Goal: Information Seeking & Learning: Learn about a topic

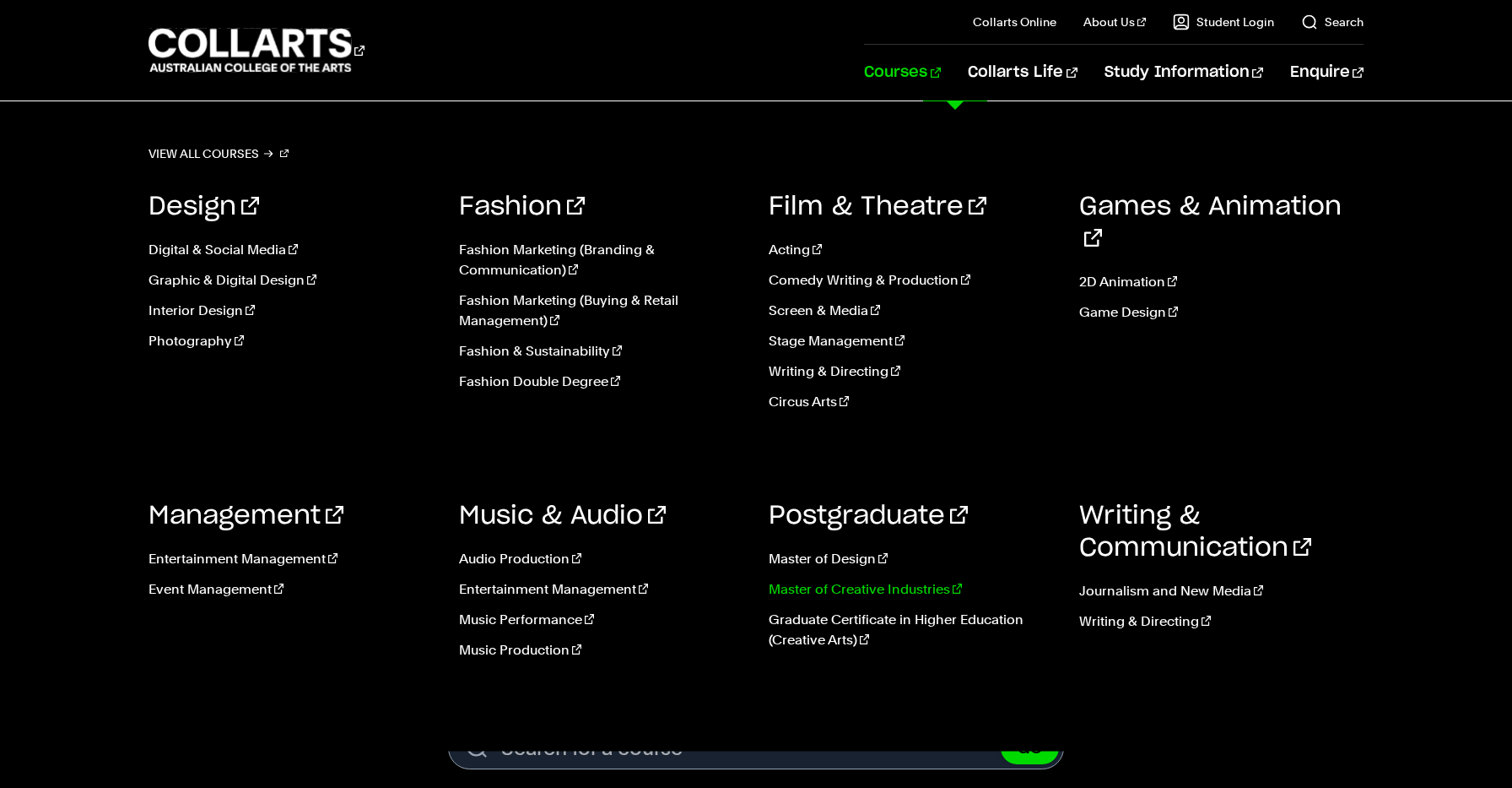
click at [812, 587] on link "Master of Creative Industries" at bounding box center [911, 589] width 285 height 20
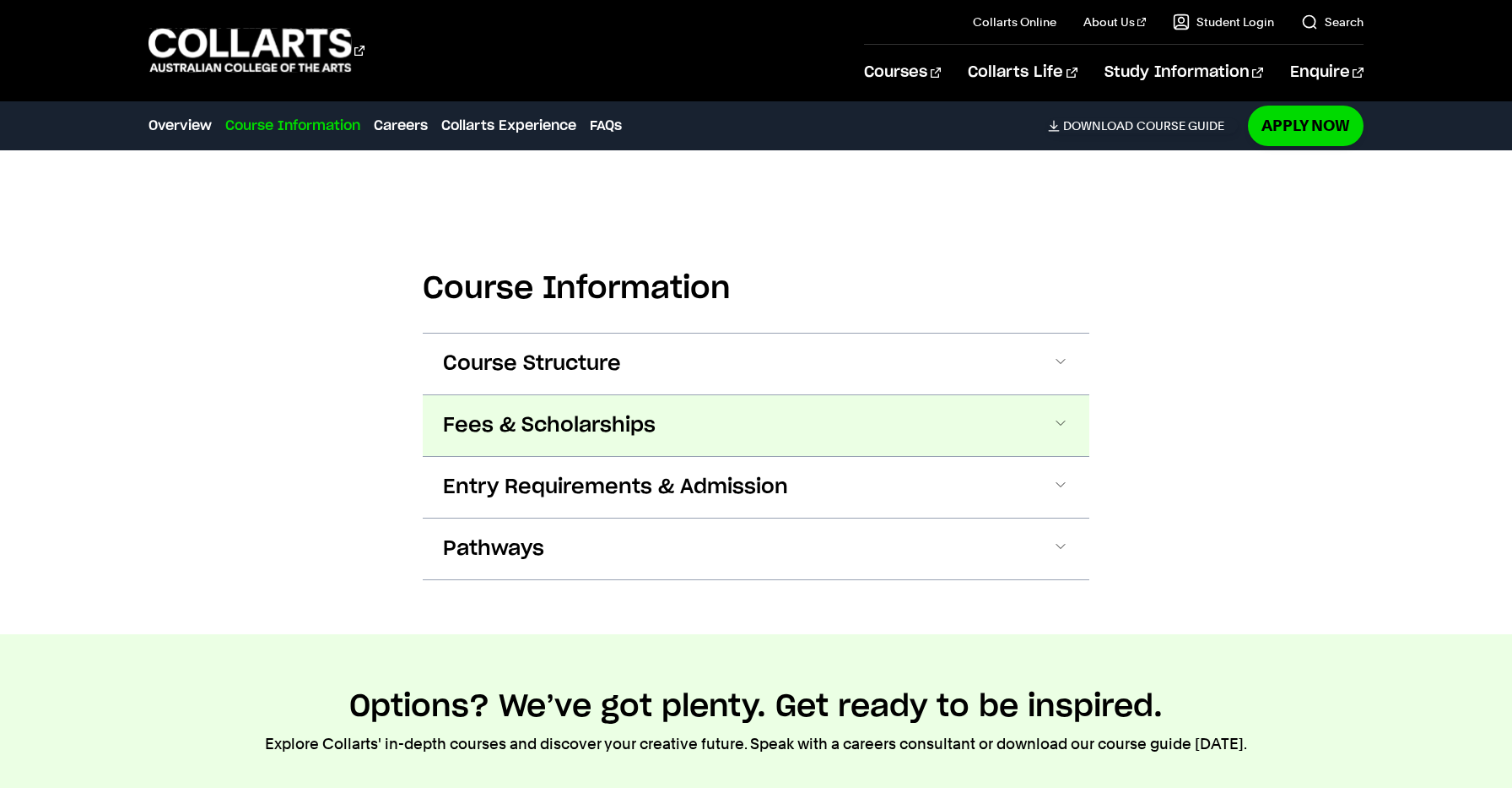
scroll to position [899, 0]
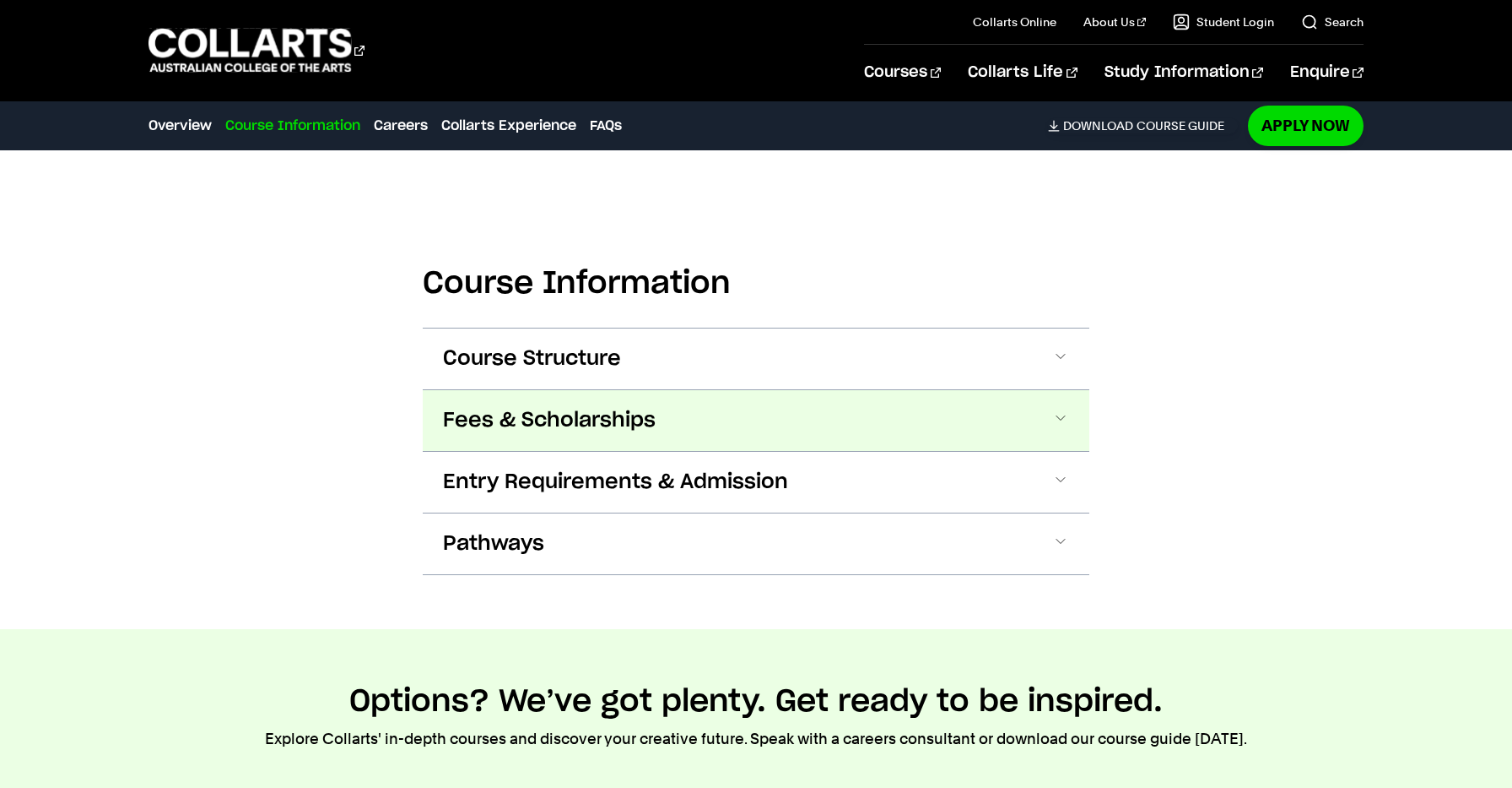
click at [756, 409] on button "Fees & Scholarships" at bounding box center [756, 420] width 666 height 61
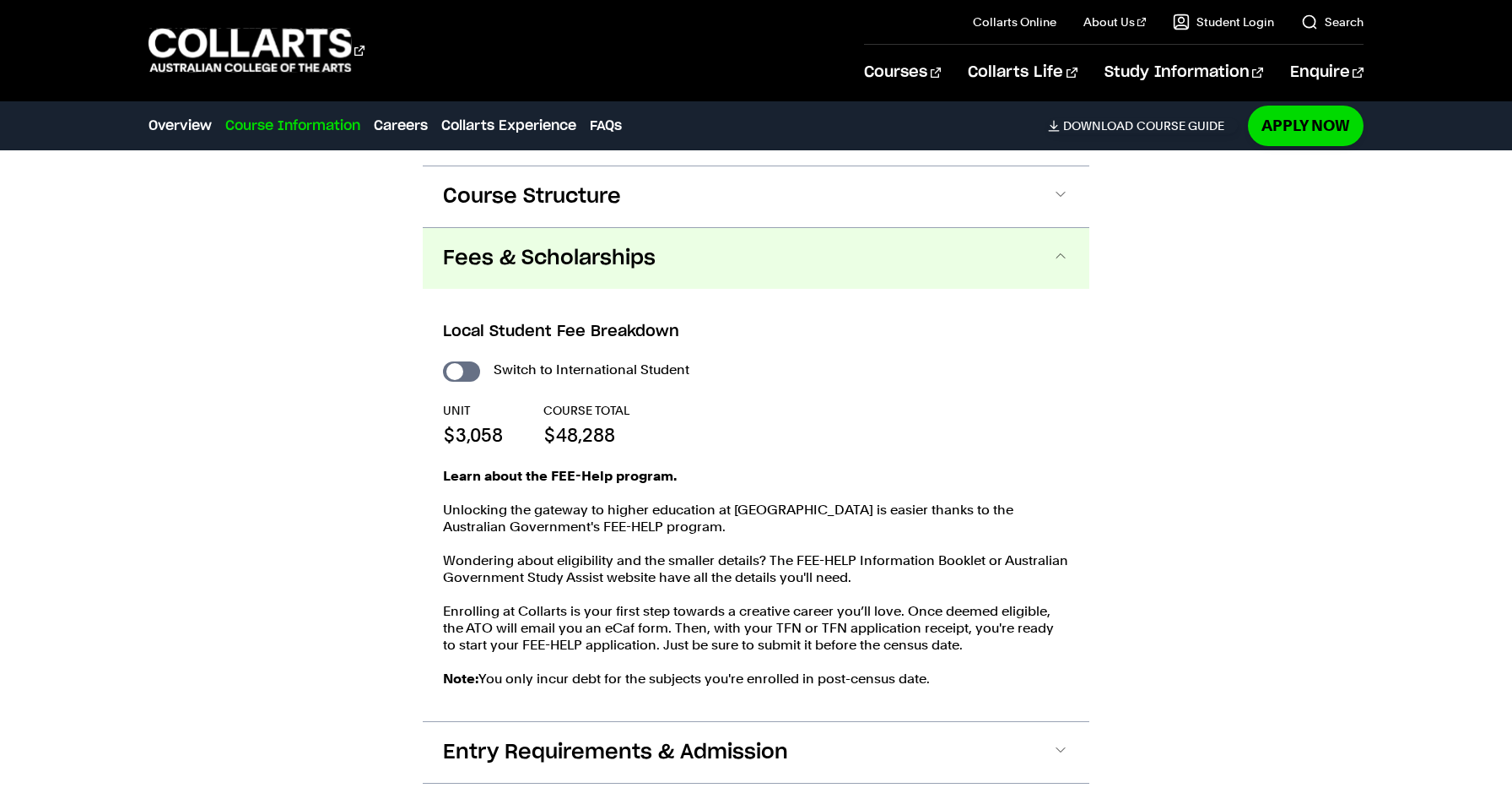
scroll to position [1050, 0]
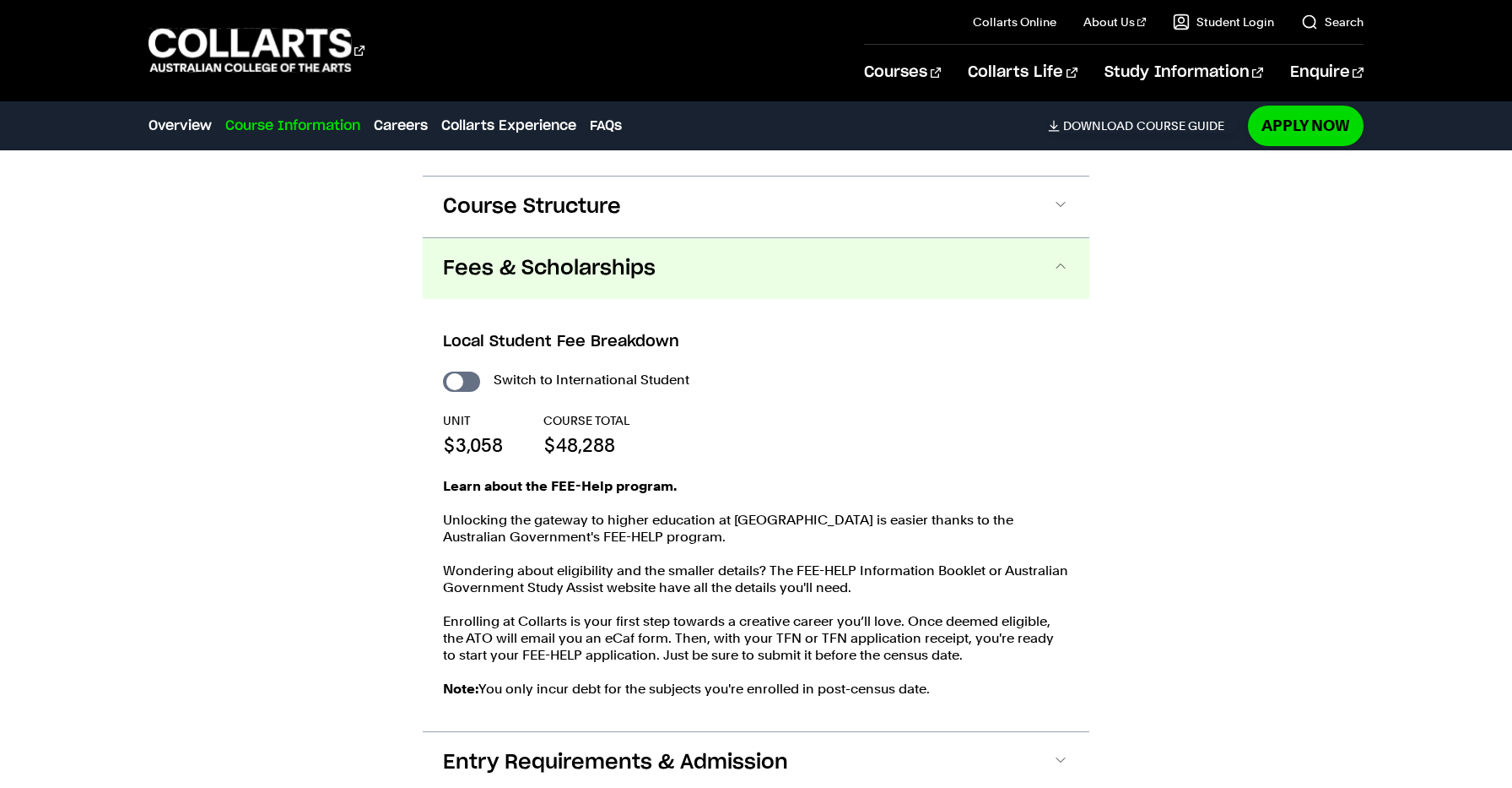
click at [689, 276] on button "Fees & Scholarships" at bounding box center [756, 268] width 666 height 61
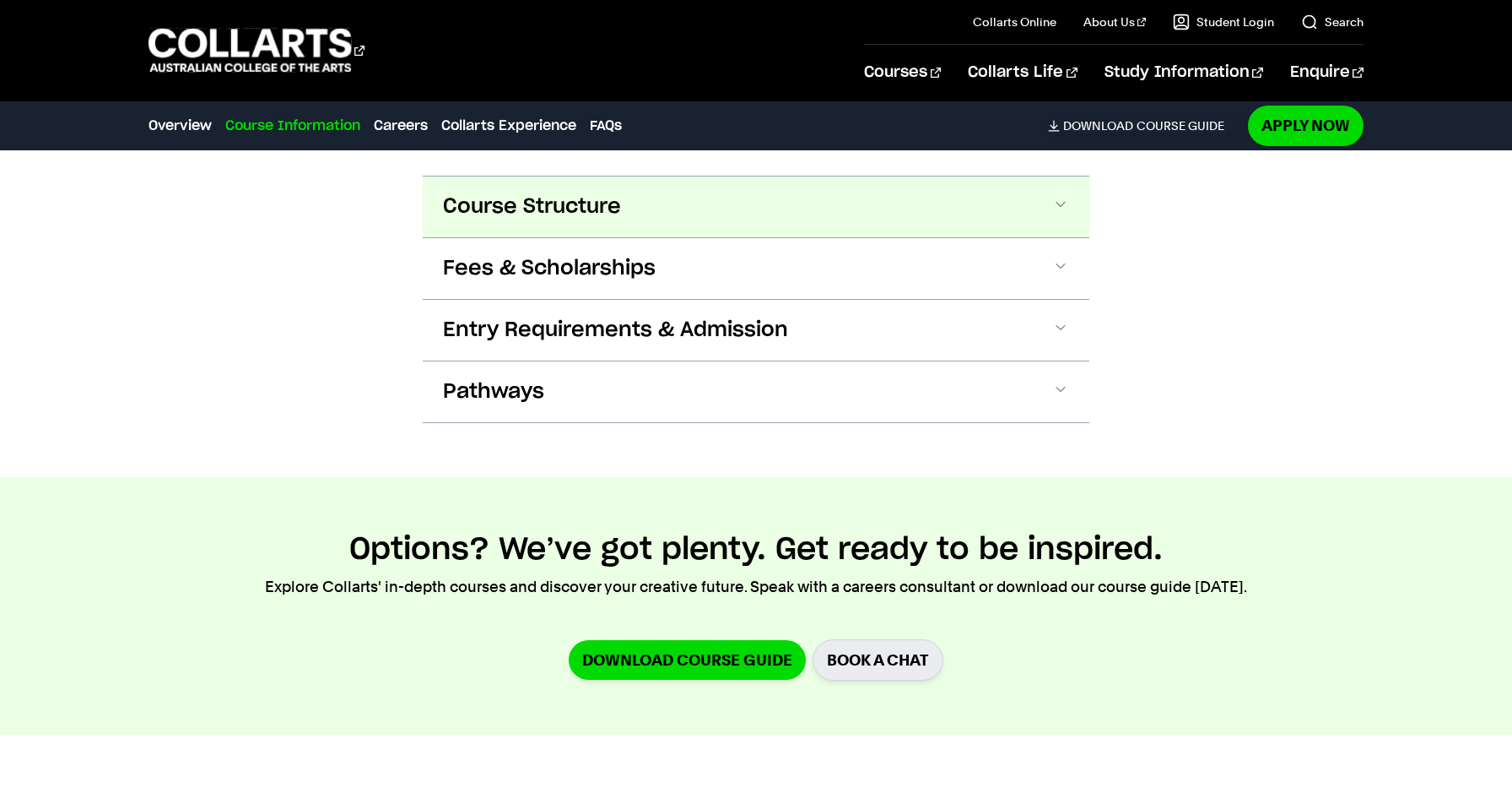
click at [675, 218] on button "Course Structure" at bounding box center [756, 207] width 666 height 61
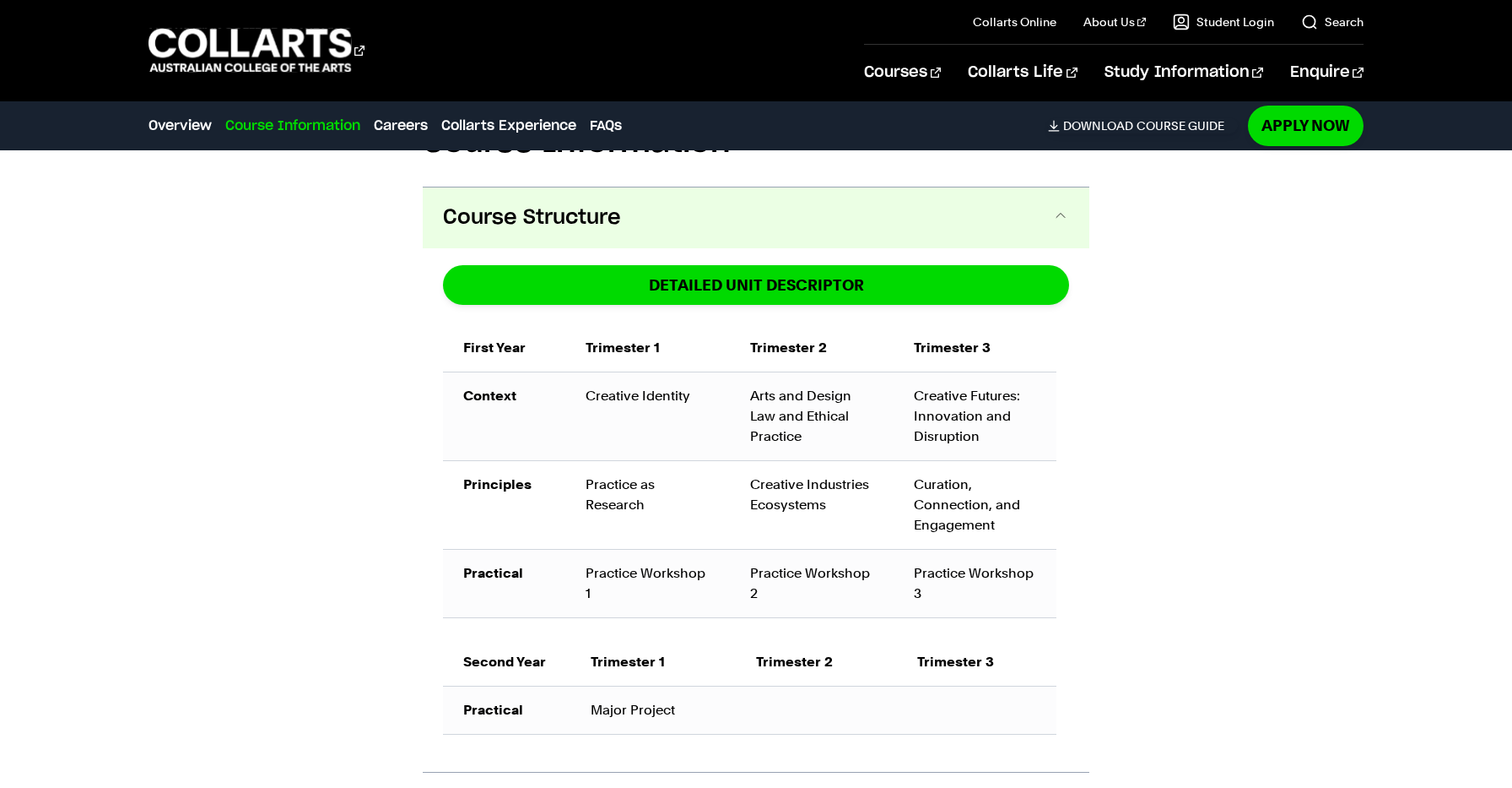
scroll to position [1039, 0]
click at [658, 239] on button "Course Structure" at bounding box center [756, 217] width 666 height 61
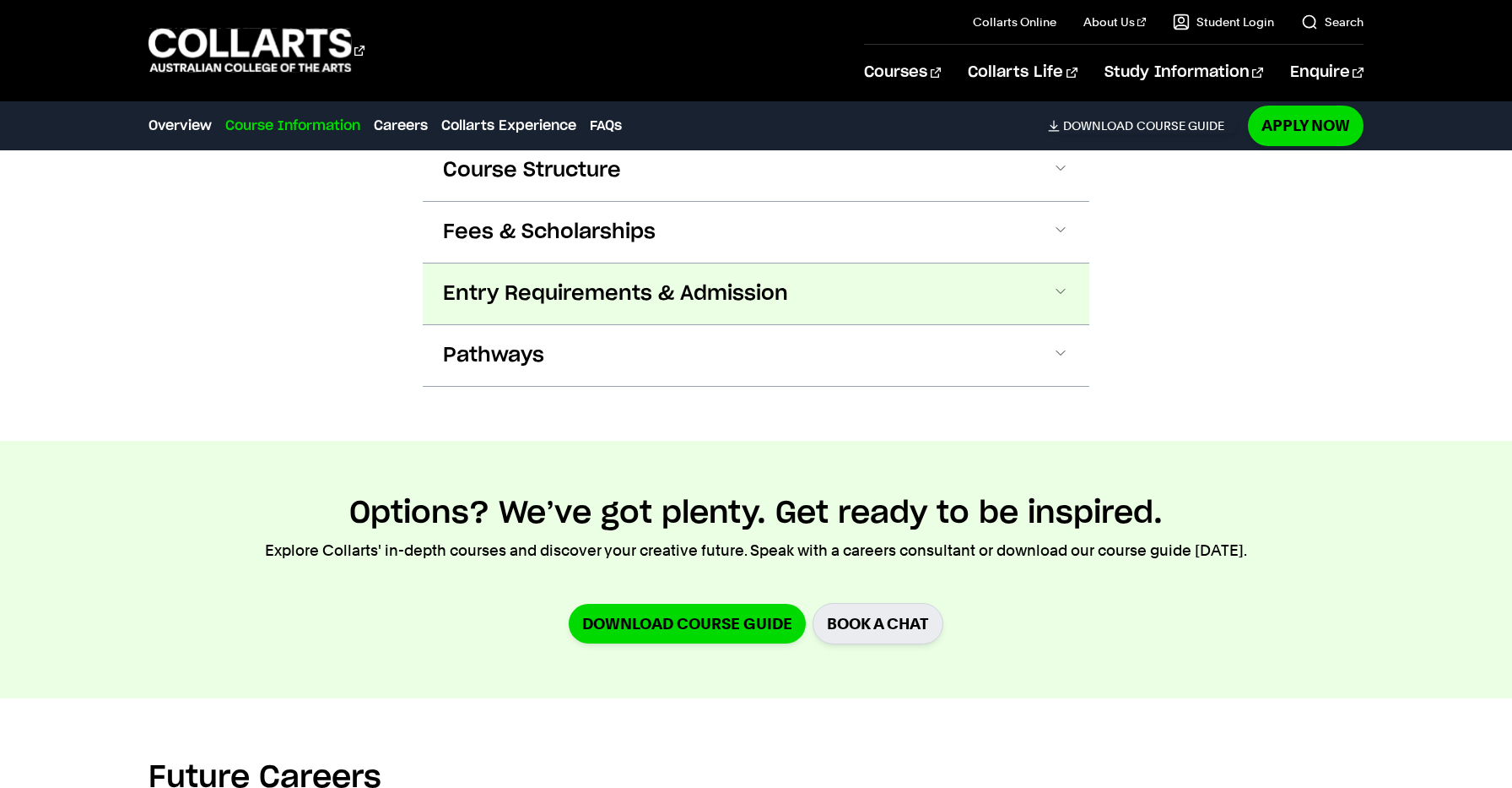
click at [653, 303] on span "Entry Requirements & Admission" at bounding box center [615, 293] width 345 height 27
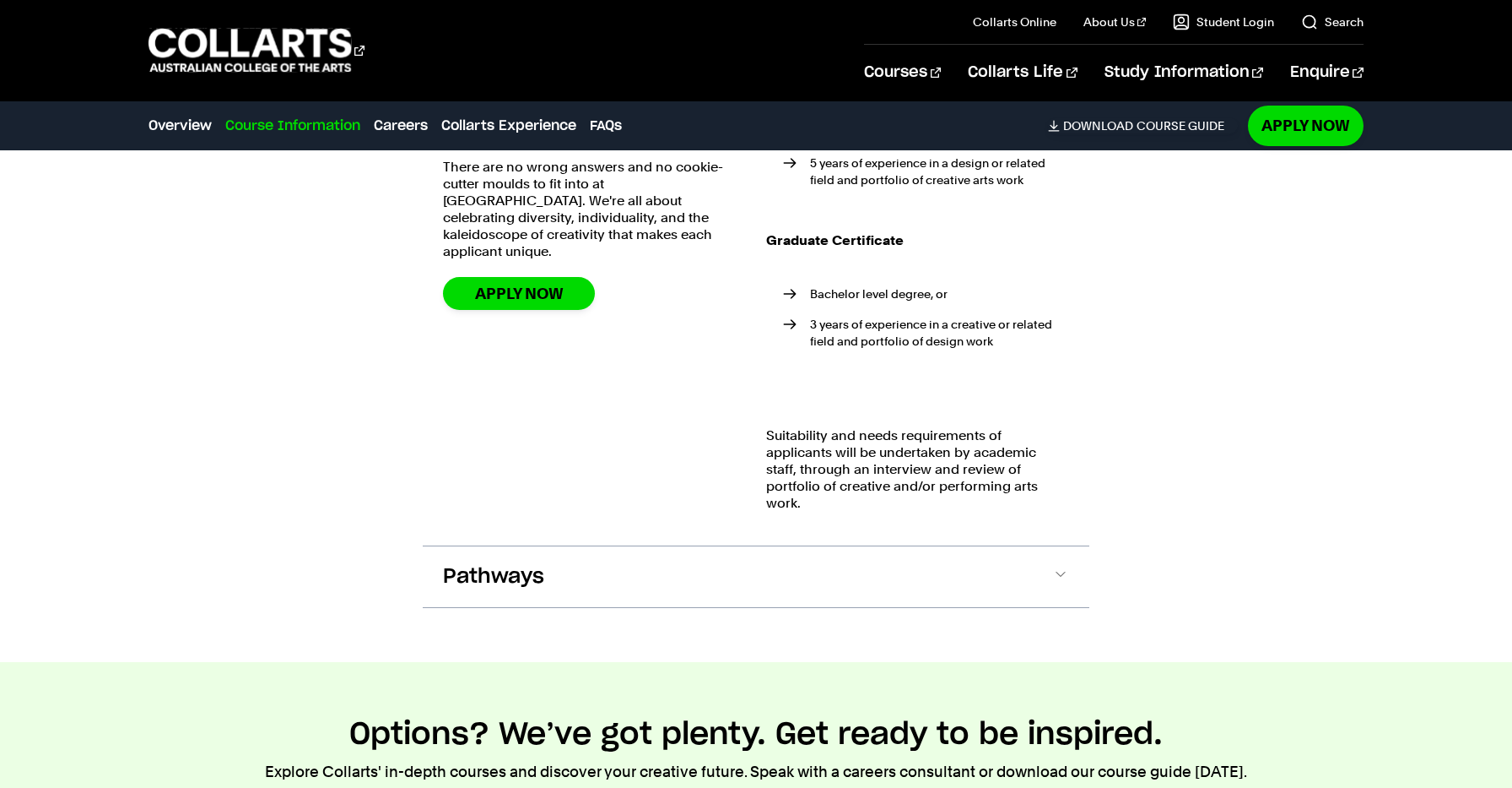
scroll to position [1439, 1]
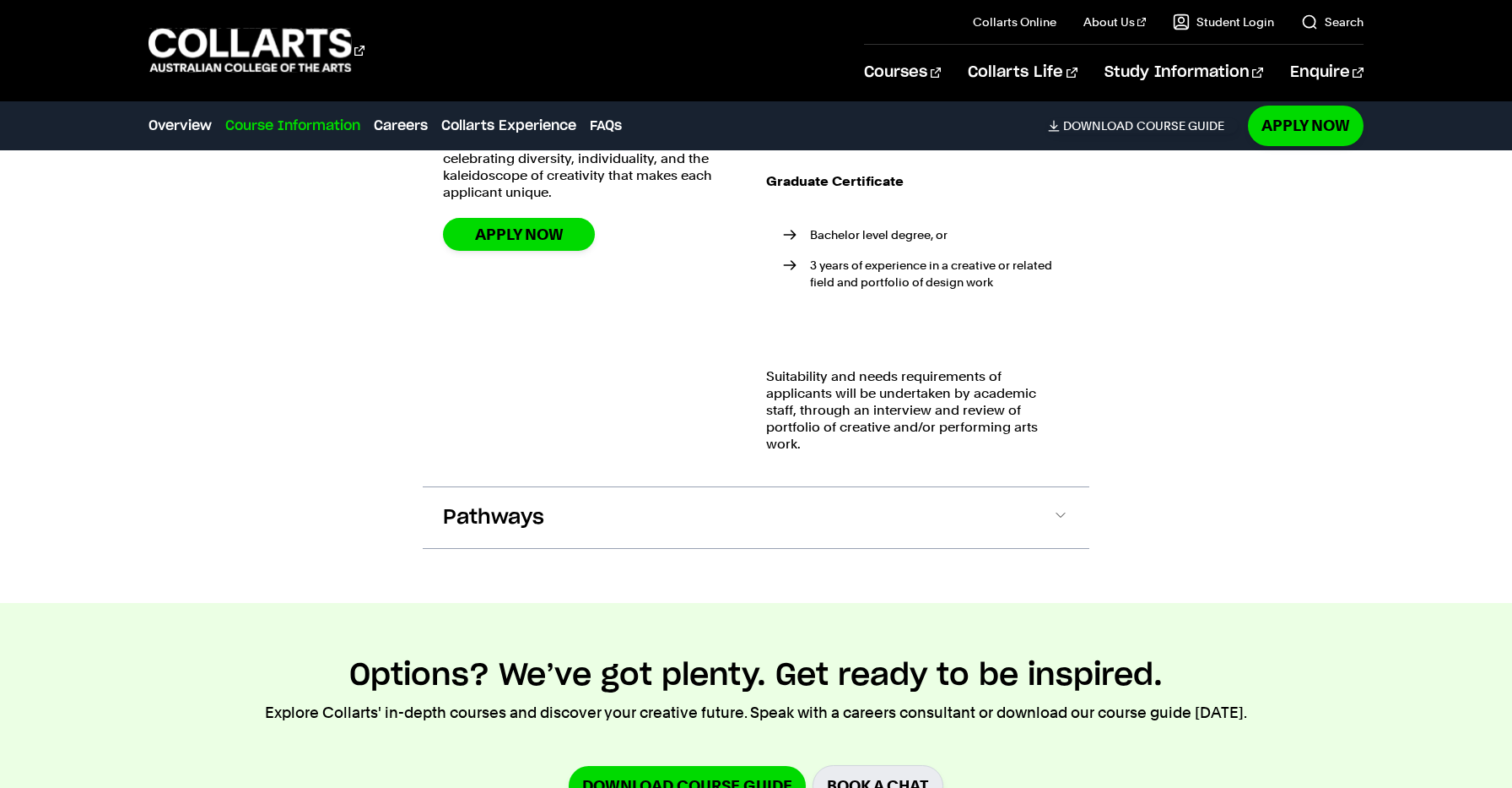
click at [749, 575] on section "Course Information Course Structure DETAILED UNIT DESCRIPTOR First Year Trimest…" at bounding box center [756, 103] width 666 height 999
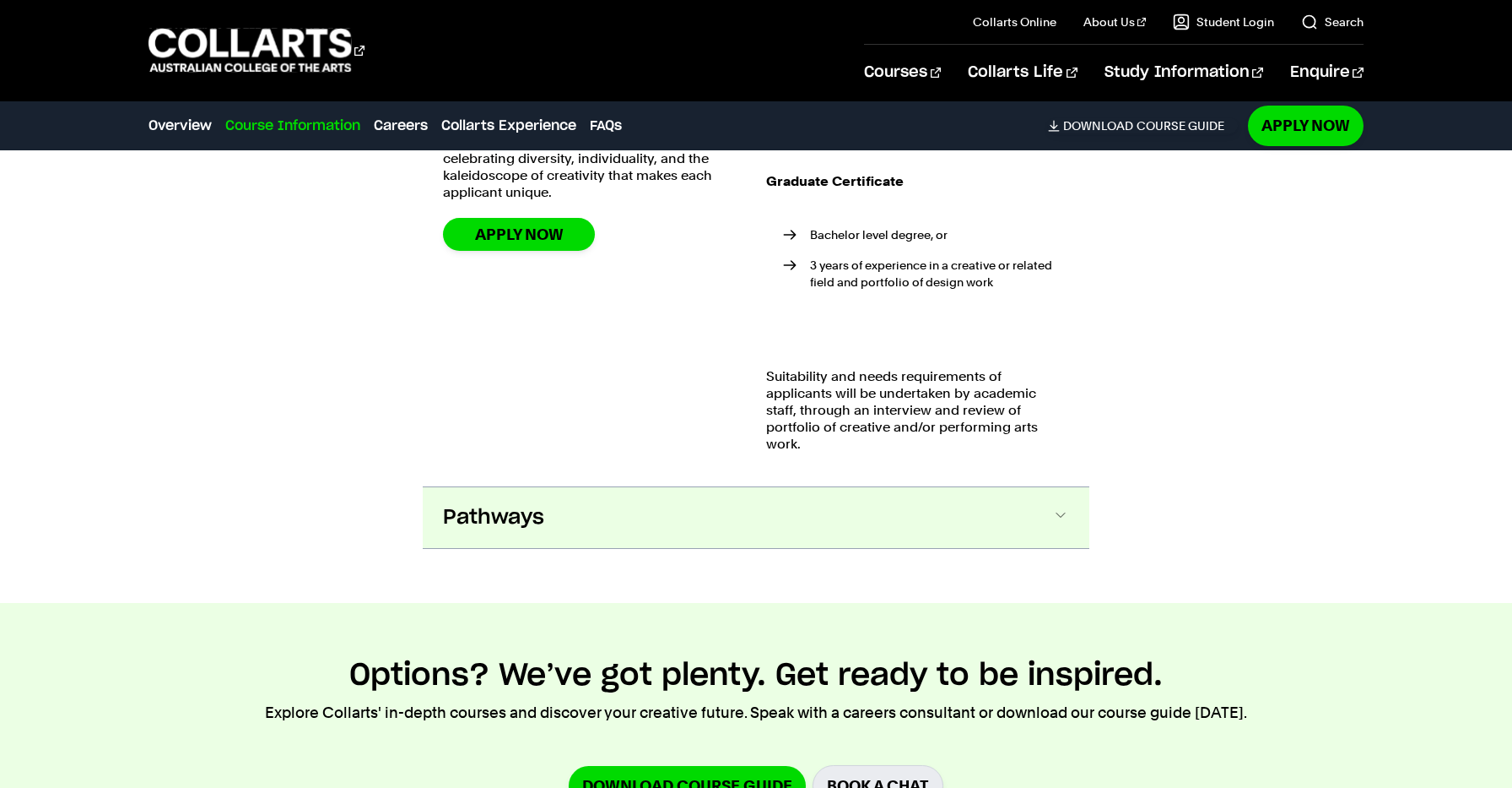
click at [749, 538] on button "Pathways" at bounding box center [756, 517] width 666 height 61
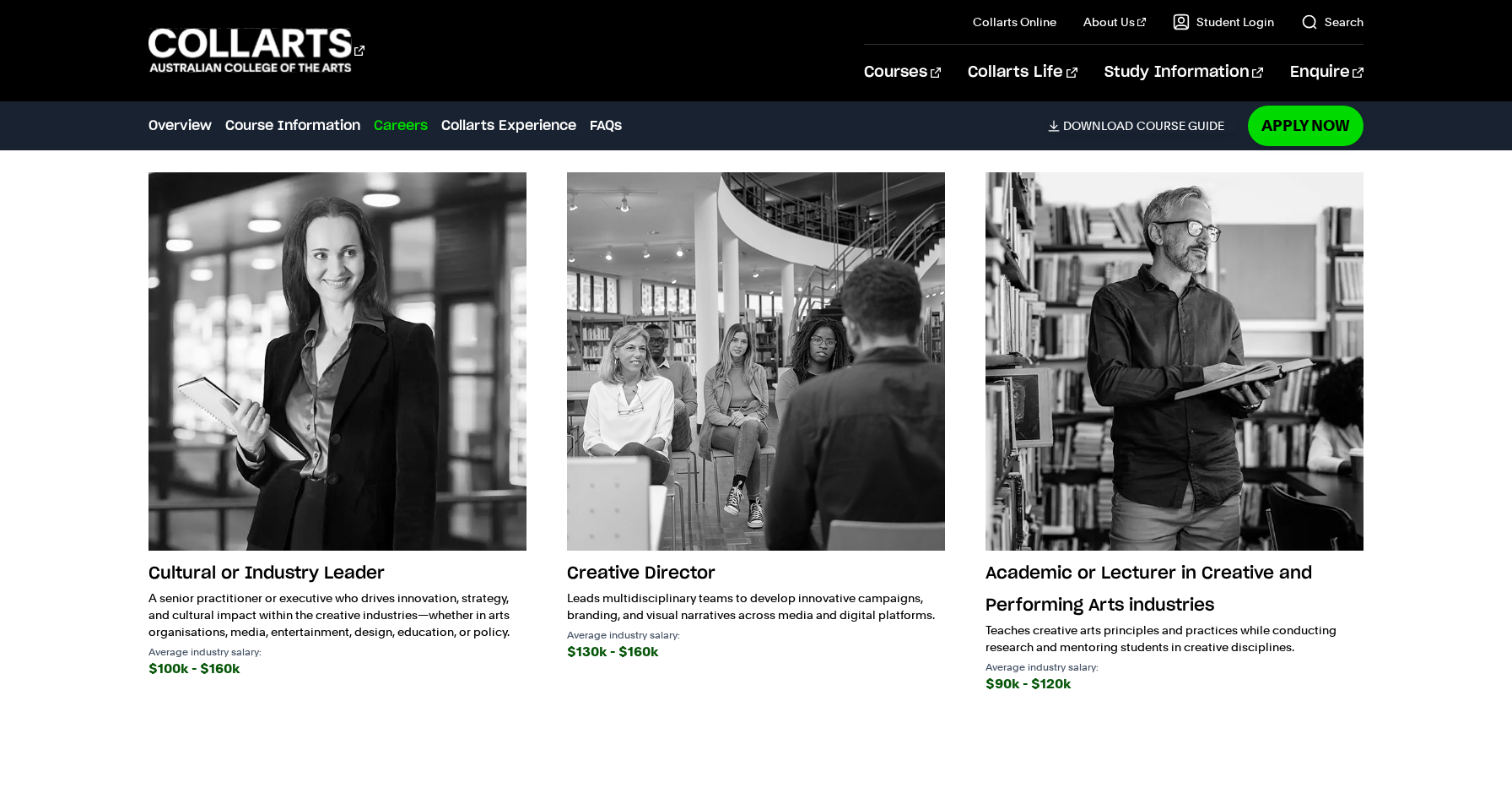
scroll to position [3344, 0]
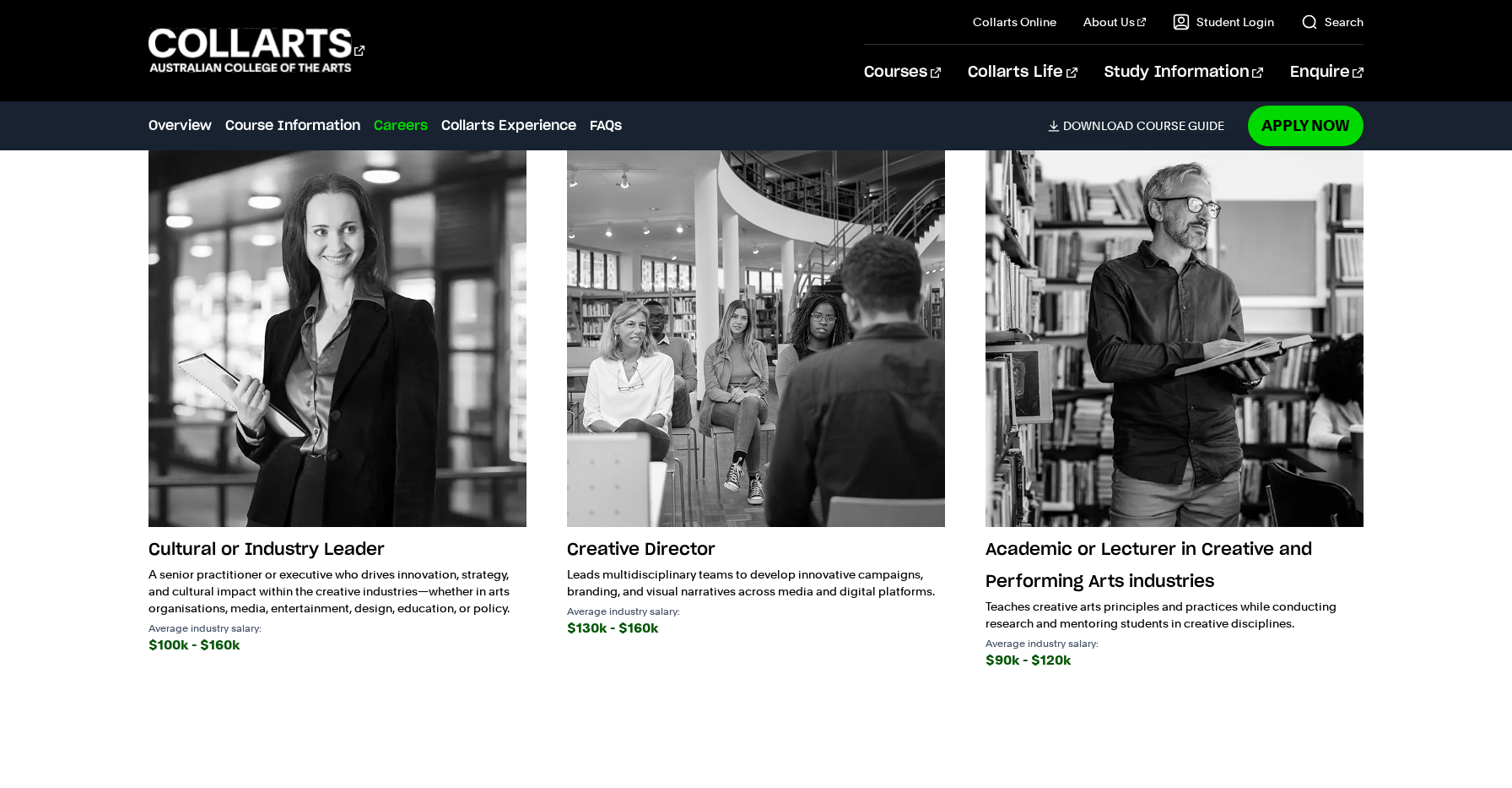
click at [1158, 340] on img at bounding box center [1175, 338] width 378 height 379
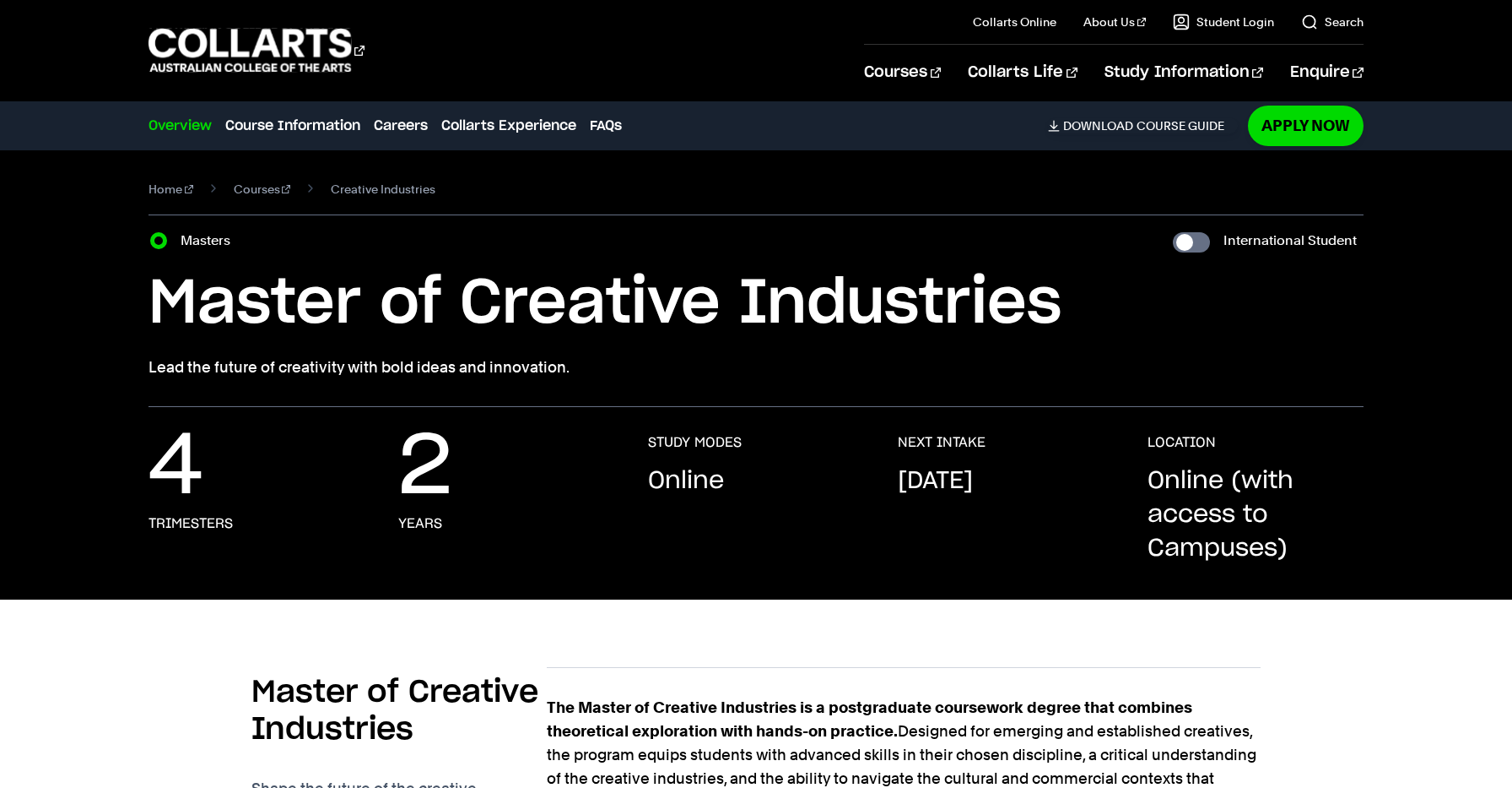
scroll to position [0, 0]
